Goal: Communication & Community: Answer question/provide support

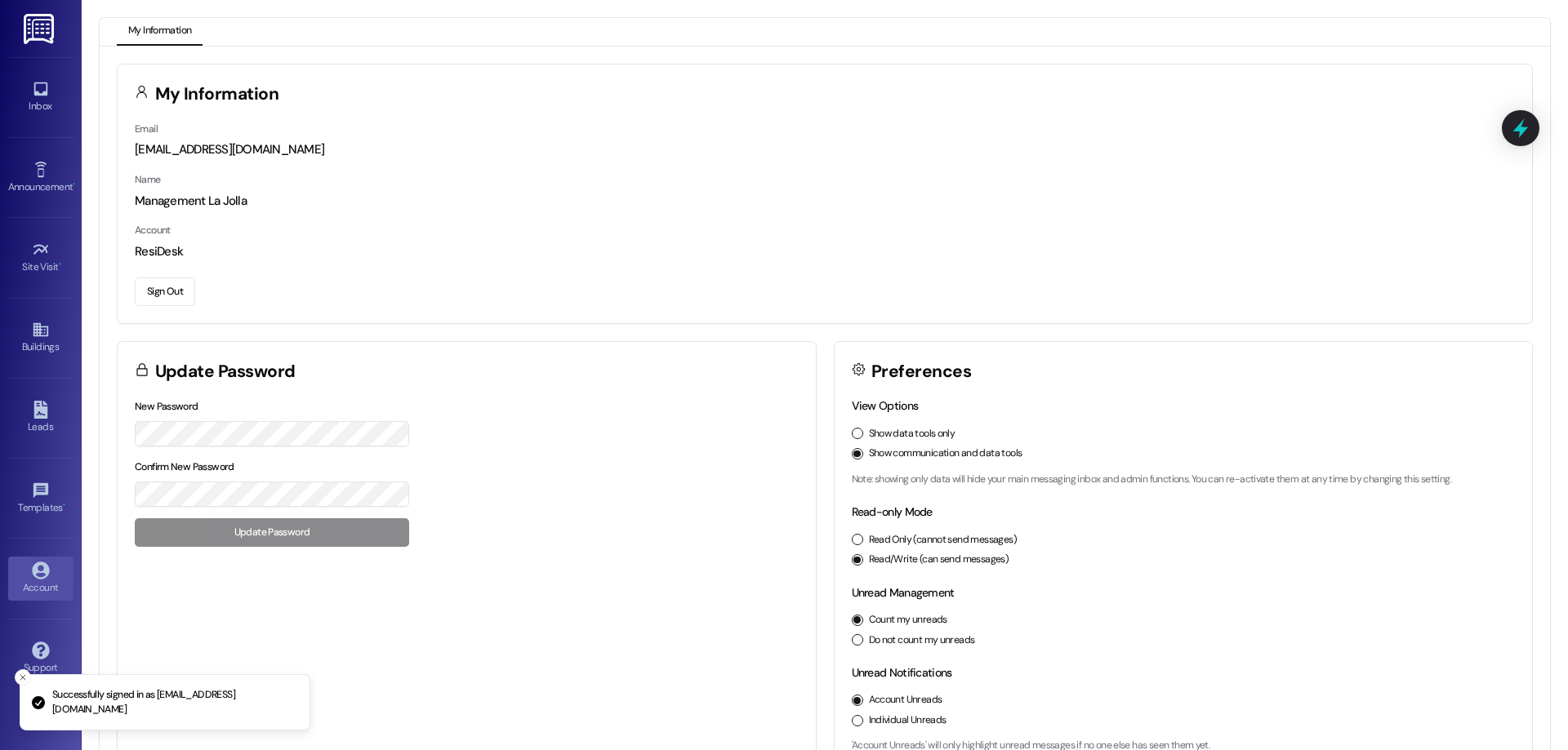
click at [13, 71] on div "Inbox Go to Inbox" at bounding box center [40, 97] width 65 height 80
click at [16, 92] on link "Inbox" at bounding box center [40, 97] width 65 height 44
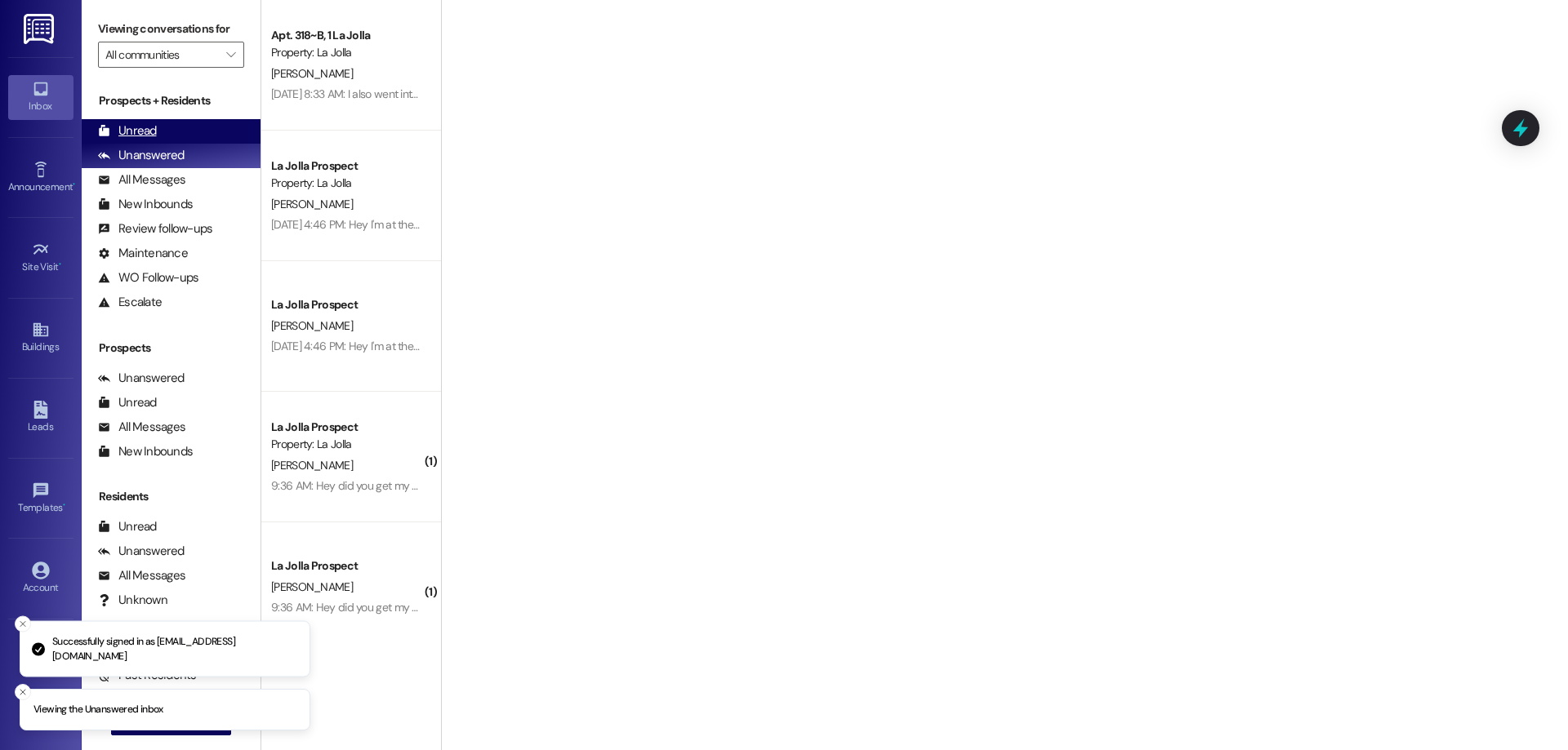
click at [196, 120] on div "Unread (0)" at bounding box center [170, 131] width 179 height 24
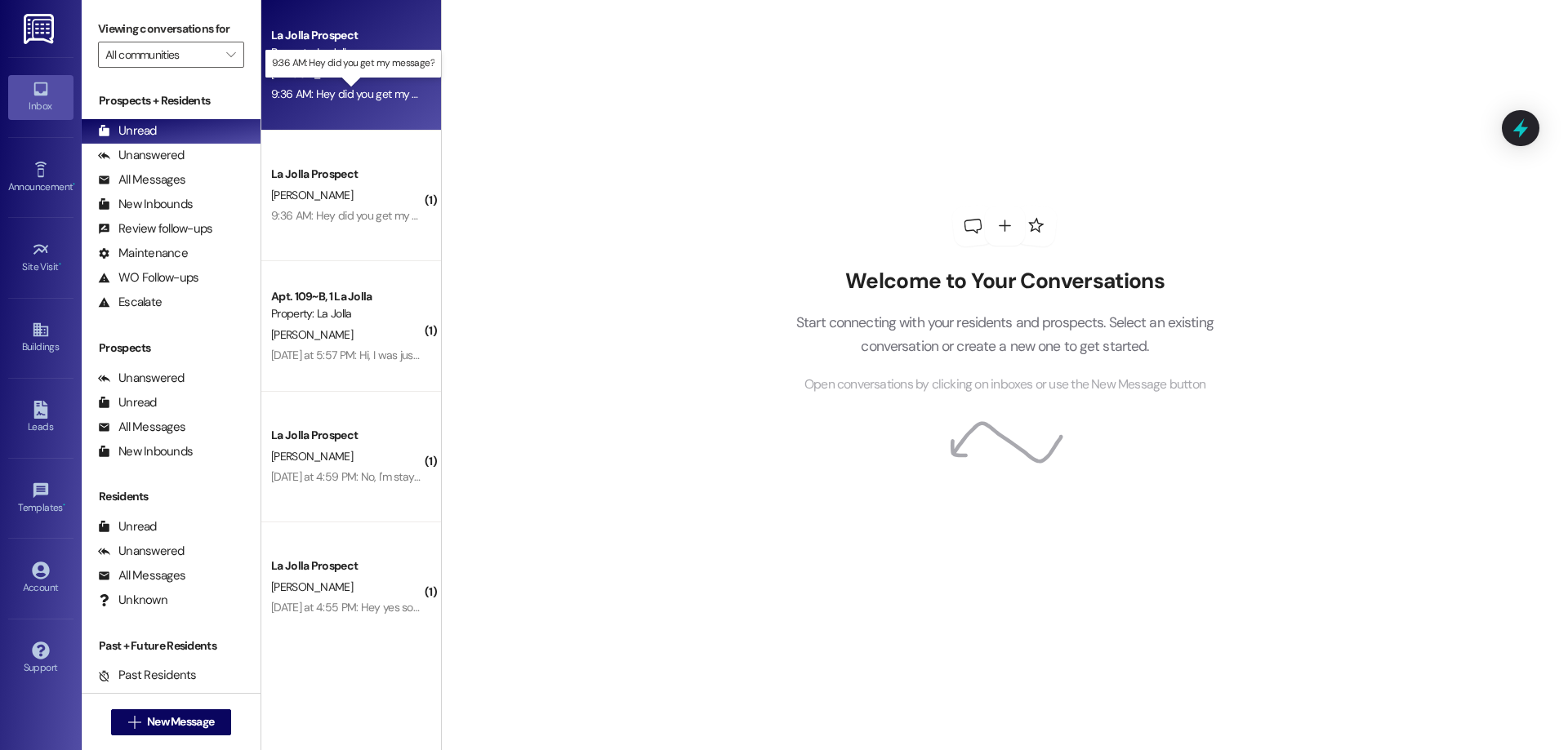
click at [357, 95] on div "9:36 AM: Hey did you get my message? 9:36 AM: Hey did you get my message?" at bounding box center [365, 93] width 189 height 14
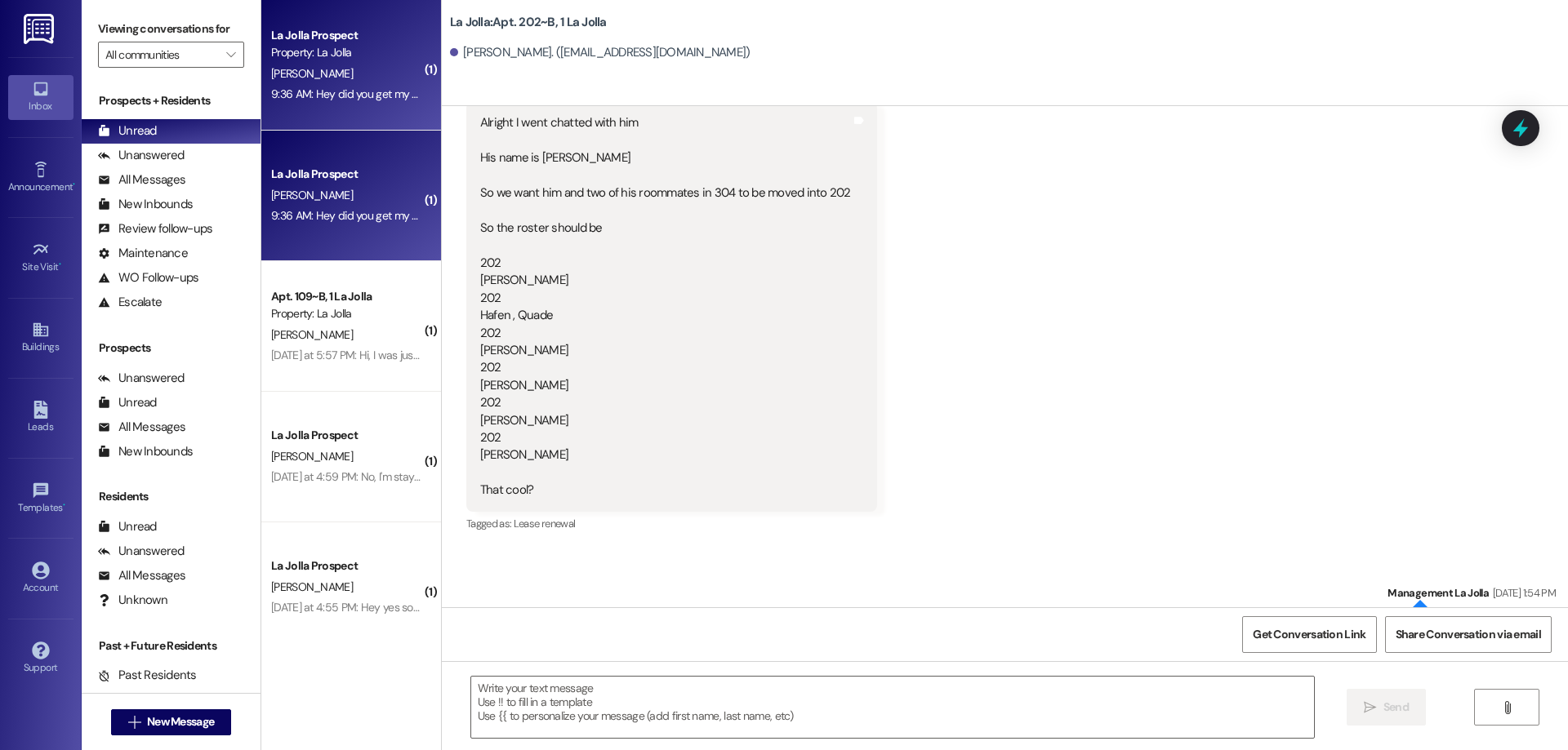
scroll to position [26744, 0]
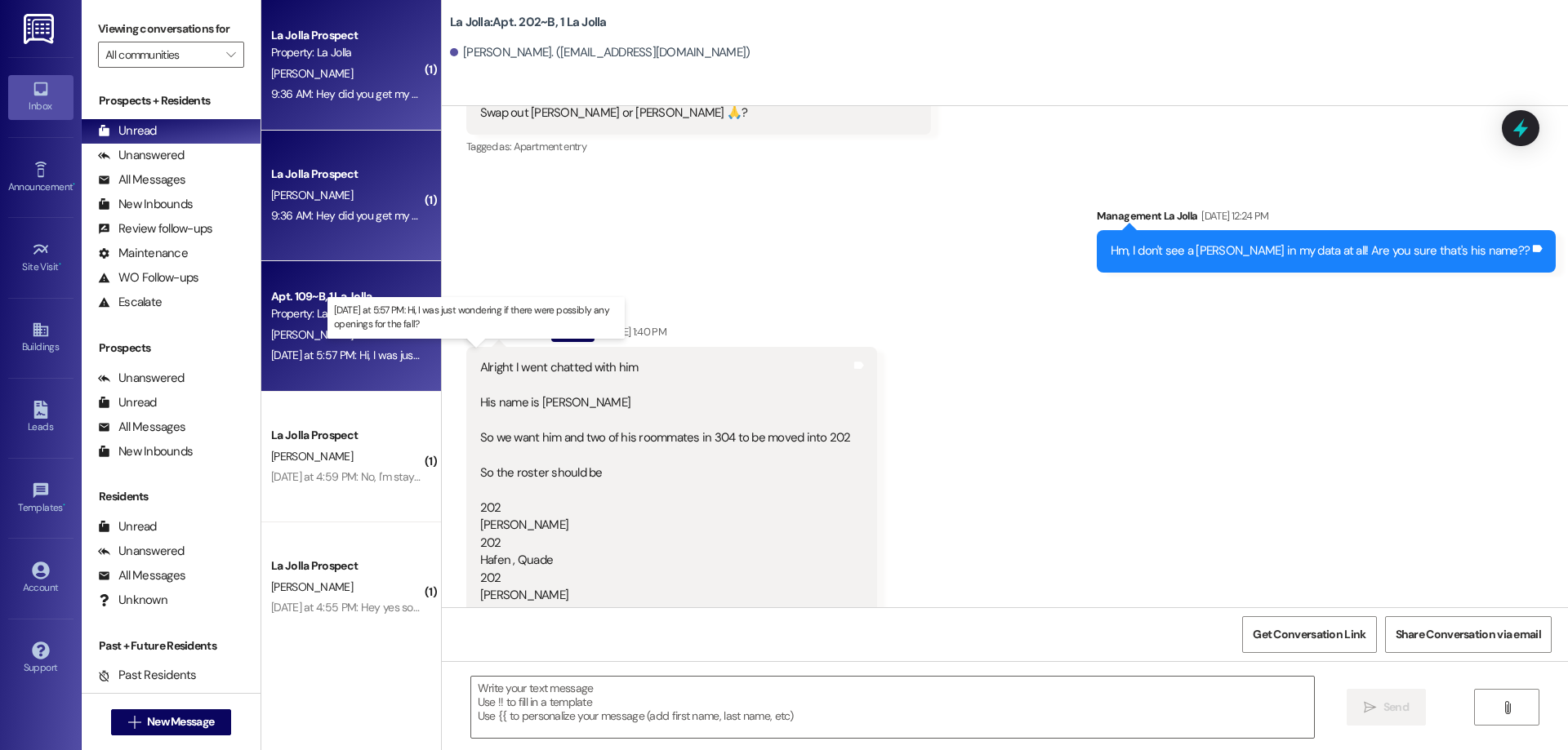
click at [375, 354] on div "[DATE] at 5:57 PM: Hi, I was just wondering if there were possibly any openings…" at bounding box center [483, 355] width 424 height 14
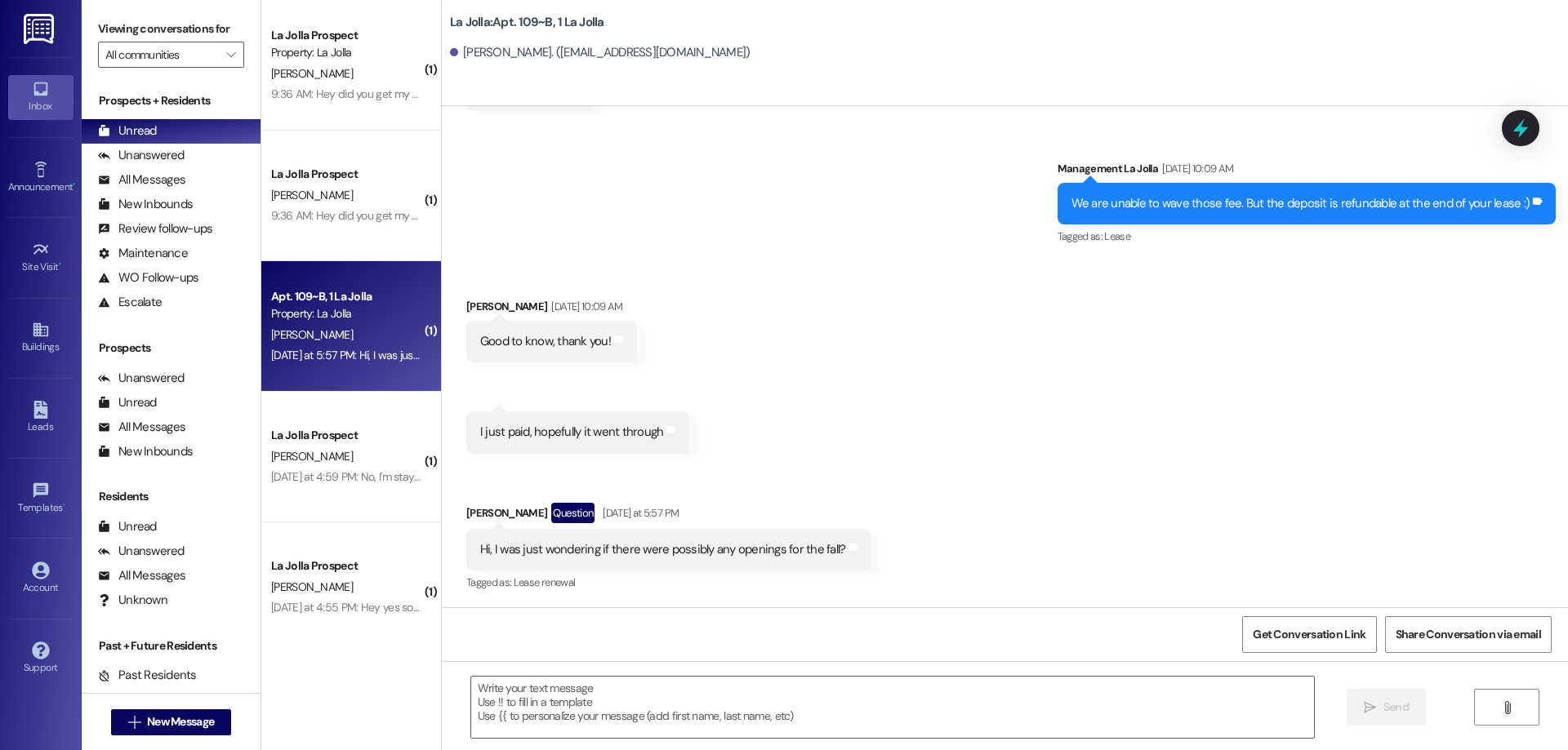
scroll to position [2438, 0]
